Goal: Task Accomplishment & Management: Use online tool/utility

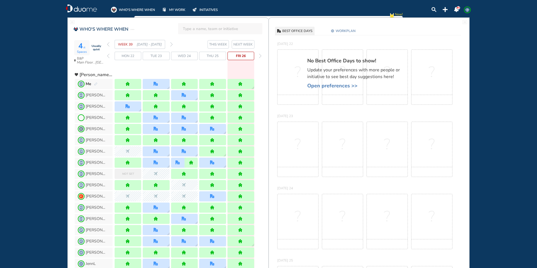
click at [173, 44] on section "WEEK 39 [DATE] - [DATE] THIS WEEK NEXT WEEK" at bounding box center [188, 44] width 162 height 9
click at [171, 44] on img "forward week" at bounding box center [171, 44] width 3 height 4
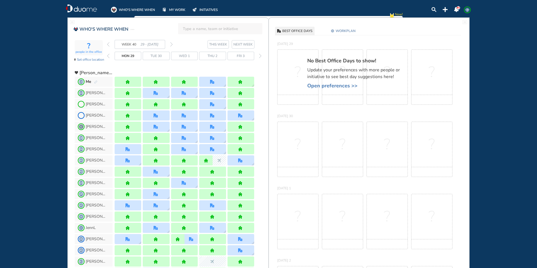
click at [96, 80] on img "pen-edit" at bounding box center [95, 82] width 3 height 4
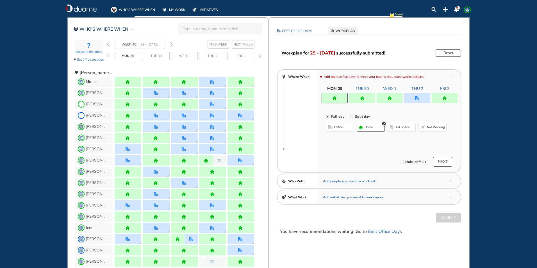
click at [449, 97] on div at bounding box center [445, 98] width 26 height 10
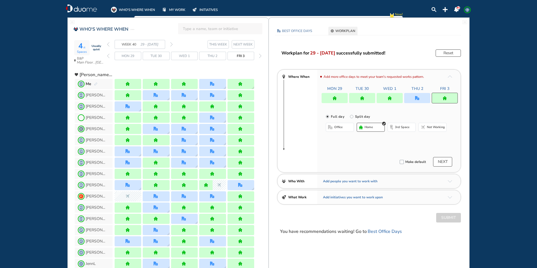
click at [348, 129] on button "office" at bounding box center [340, 127] width 28 height 9
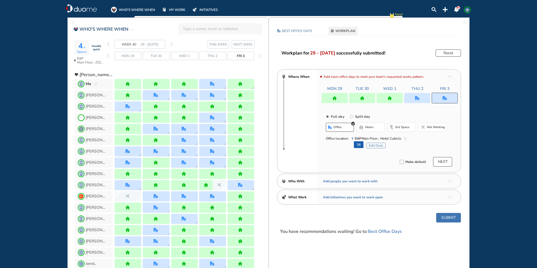
click at [449, 218] on button "Submit" at bounding box center [448, 218] width 25 height 10
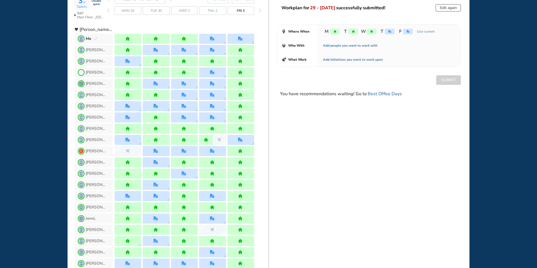
scroll to position [112, 0]
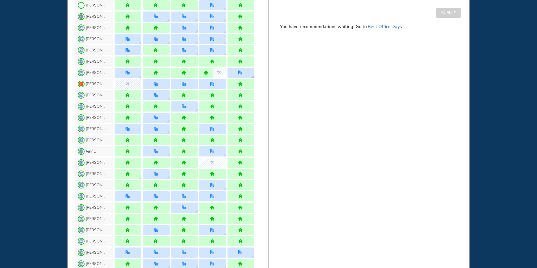
click at [248, 72] on div at bounding box center [241, 73] width 27 height 10
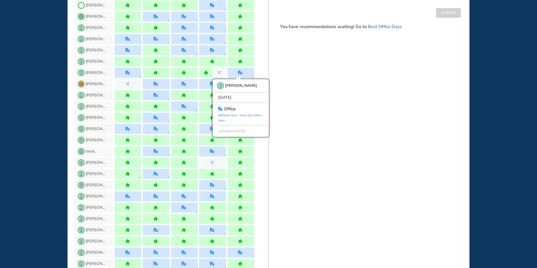
click at [312, 66] on div "BEST OFFICE DAYS WORKPLAN [DATE] B&P Main Floor , Hotel Cubicle Change location…" at bounding box center [369, 269] width 201 height 728
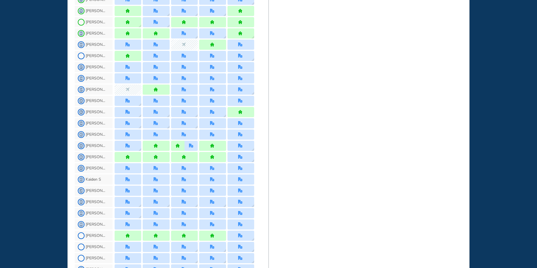
scroll to position [450, 0]
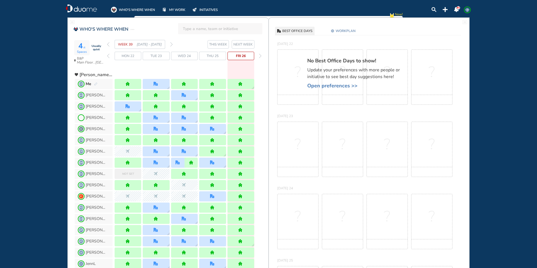
click at [171, 44] on img "forward week" at bounding box center [171, 44] width 3 height 4
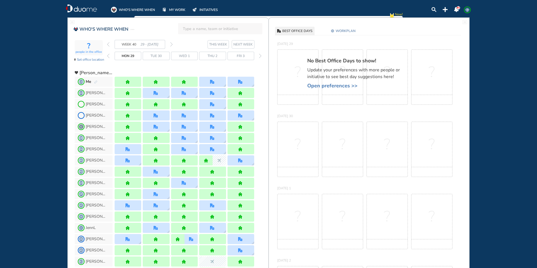
click at [171, 43] on img "forward week" at bounding box center [171, 44] width 3 height 4
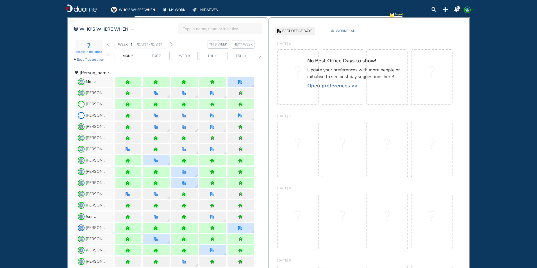
click at [171, 43] on img "forward week" at bounding box center [171, 44] width 3 height 4
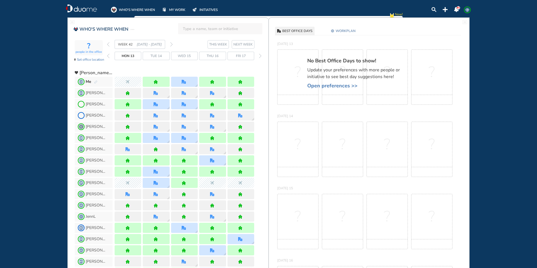
click at [171, 43] on img "forward week" at bounding box center [171, 44] width 3 height 4
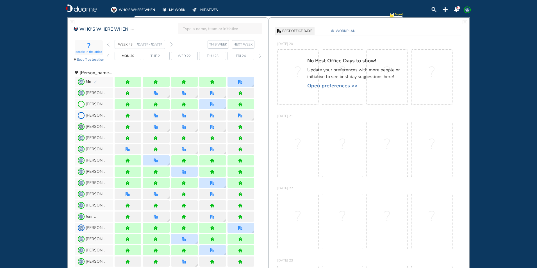
click at [171, 43] on img "forward week" at bounding box center [171, 44] width 3 height 4
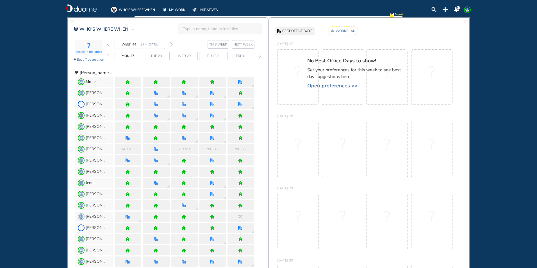
click at [457, 9] on div "81" at bounding box center [459, 8] width 4 height 4
